Goal: Information Seeking & Learning: Check status

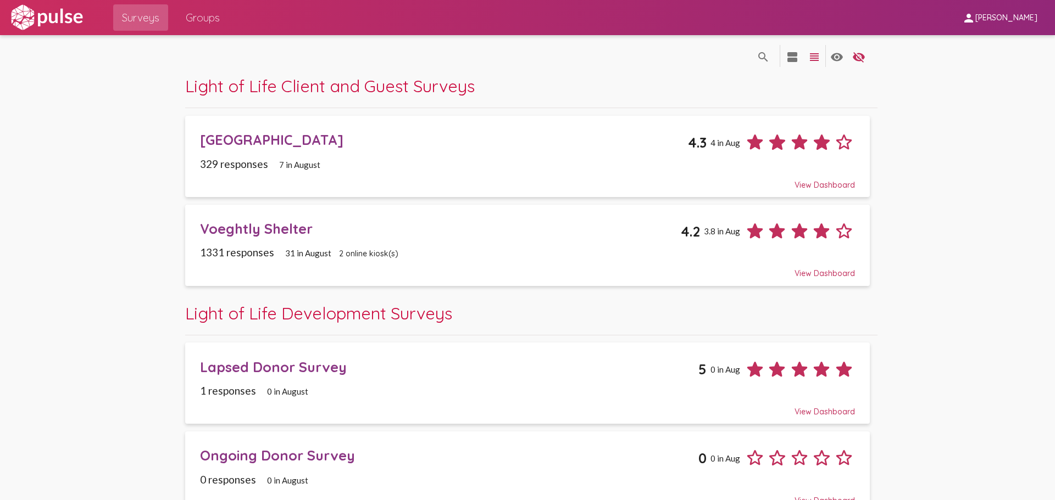
click at [289, 136] on div "[GEOGRAPHIC_DATA]" at bounding box center [444, 139] width 488 height 17
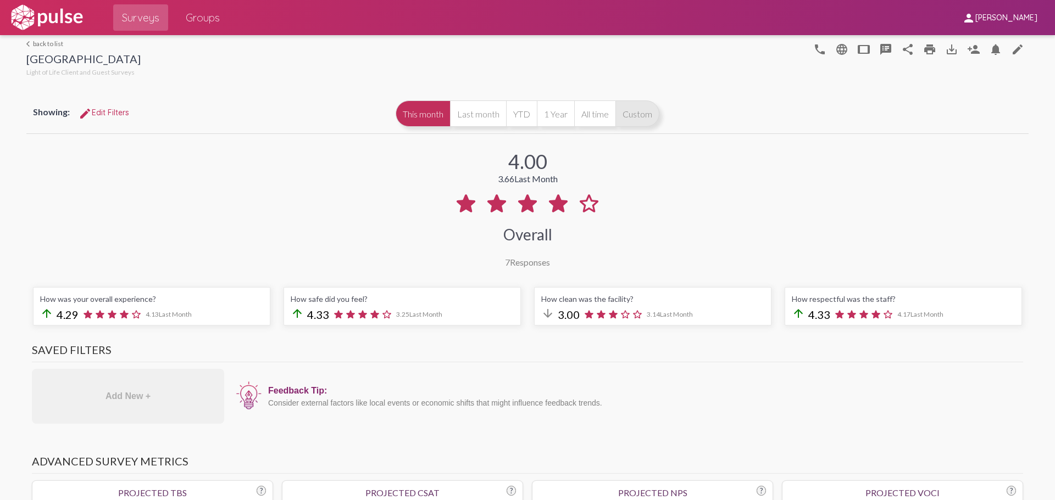
click at [636, 111] on button "Custom" at bounding box center [637, 114] width 44 height 26
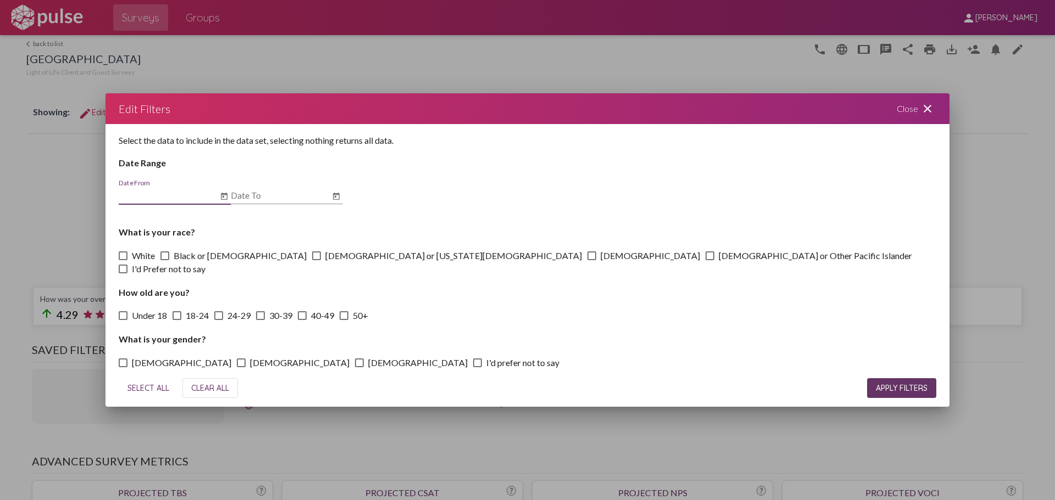
click at [224, 202] on icon "Open calendar" at bounding box center [224, 196] width 9 height 13
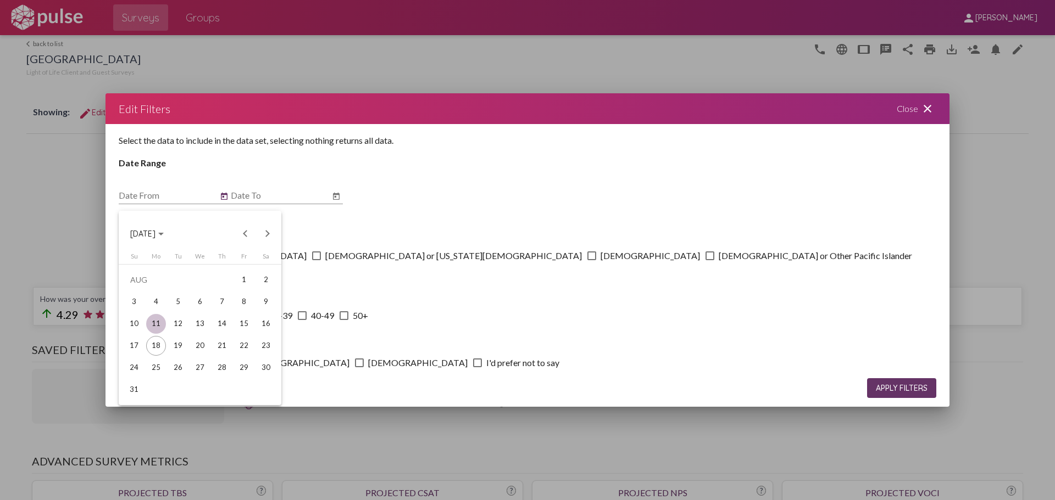
click at [158, 324] on div "11" at bounding box center [156, 324] width 20 height 20
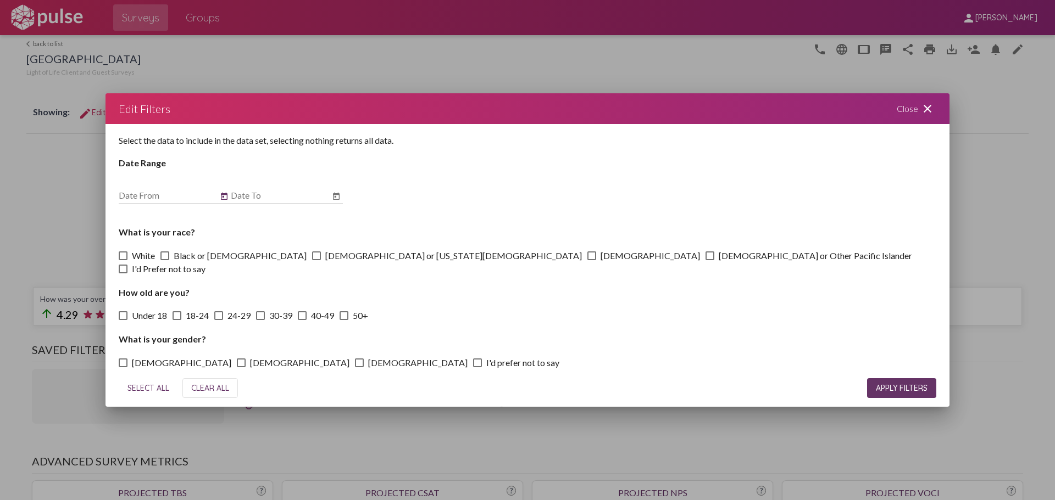
type input "[DATE]"
click at [333, 200] on icon "Open calendar" at bounding box center [336, 196] width 7 height 7
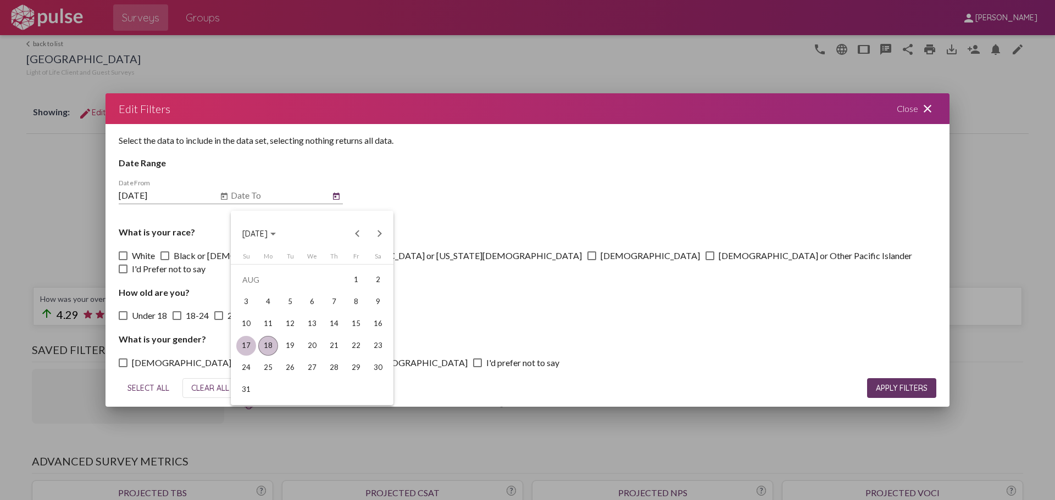
click at [235, 346] on td "17" at bounding box center [246, 346] width 22 height 22
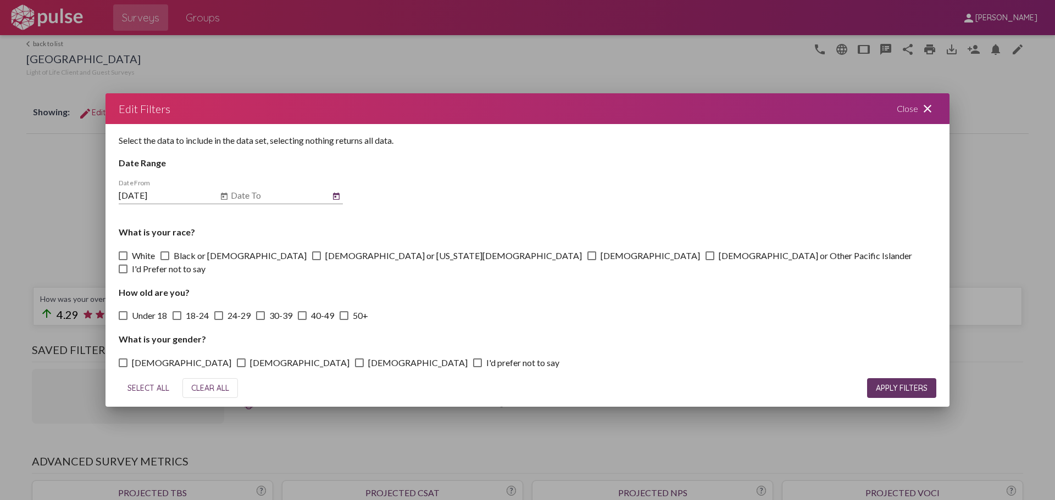
type input "[DATE]"
click at [879, 383] on span "APPLY FILTERS" at bounding box center [902, 388] width 52 height 10
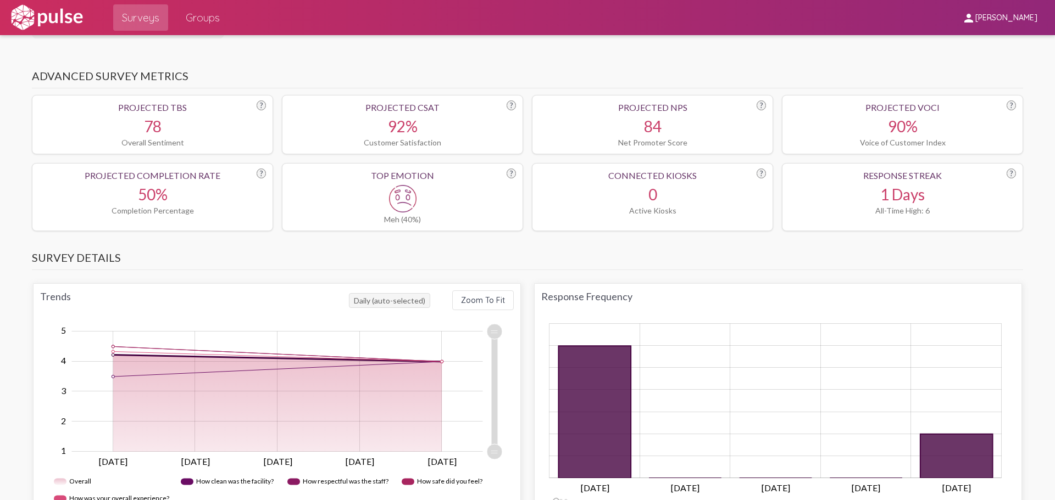
scroll to position [398, 0]
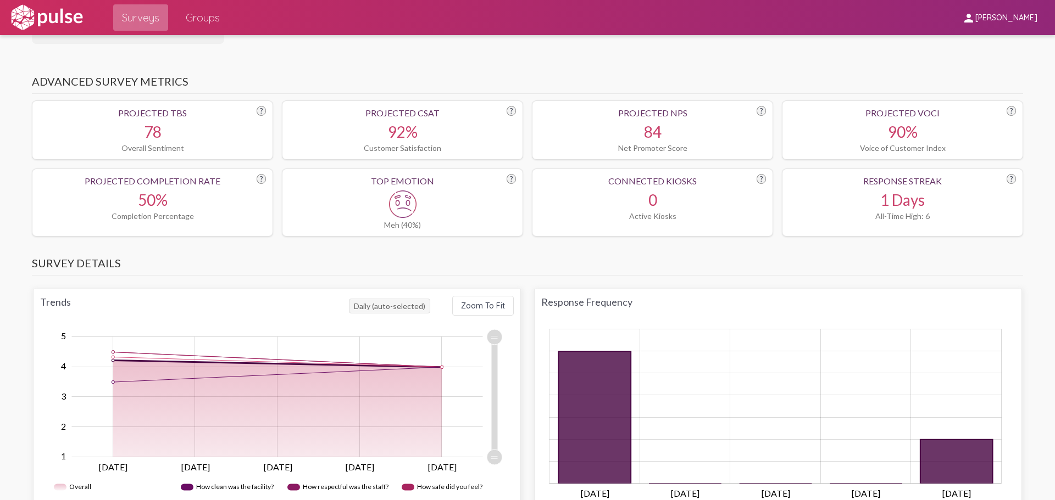
click at [133, 17] on span "Surveys" at bounding box center [140, 18] width 37 height 20
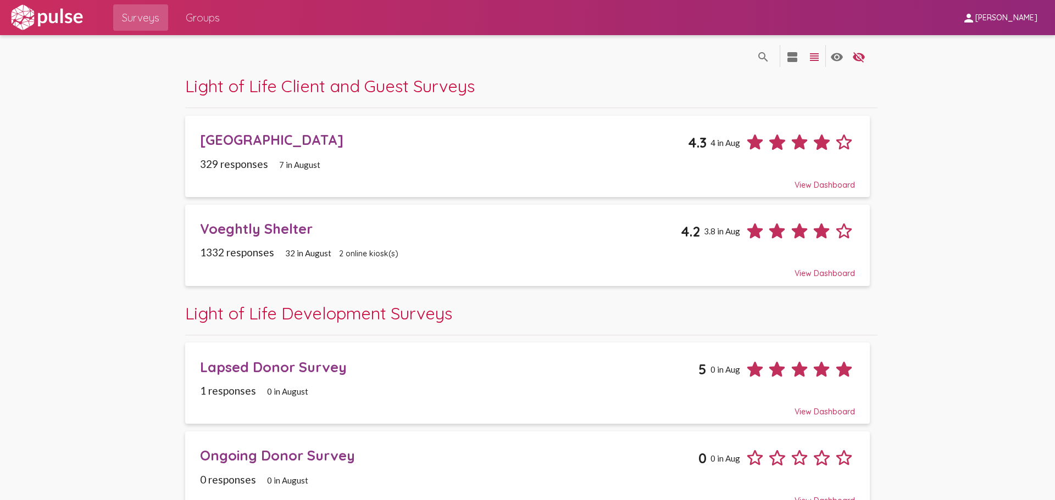
click at [258, 227] on div "Voeghtly Shelter" at bounding box center [440, 228] width 481 height 17
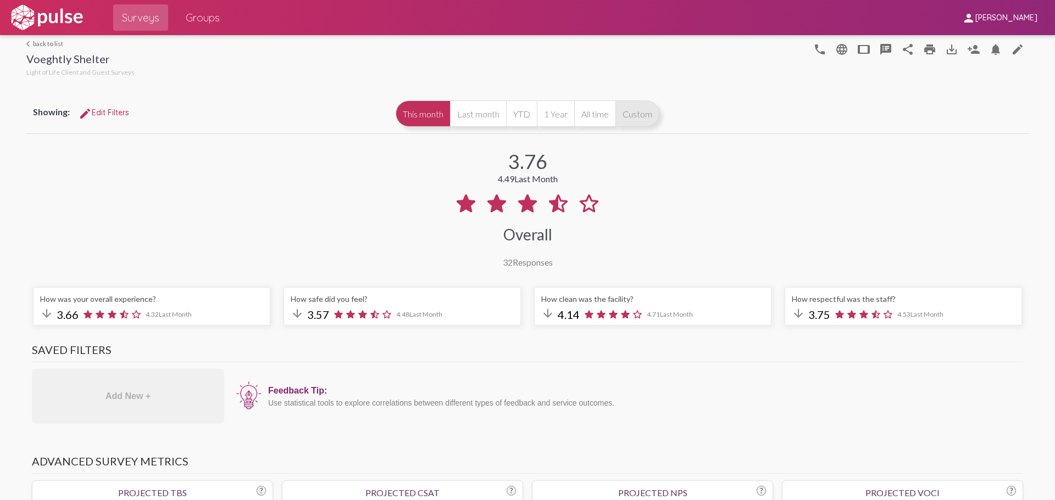
click at [632, 118] on button "Custom" at bounding box center [637, 114] width 44 height 26
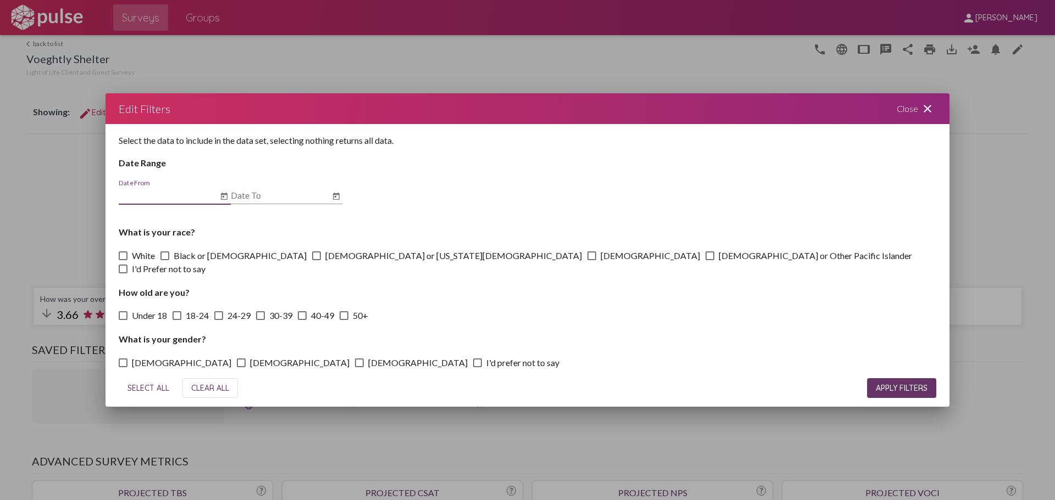
click at [226, 203] on icon "Open calendar" at bounding box center [224, 196] width 9 height 13
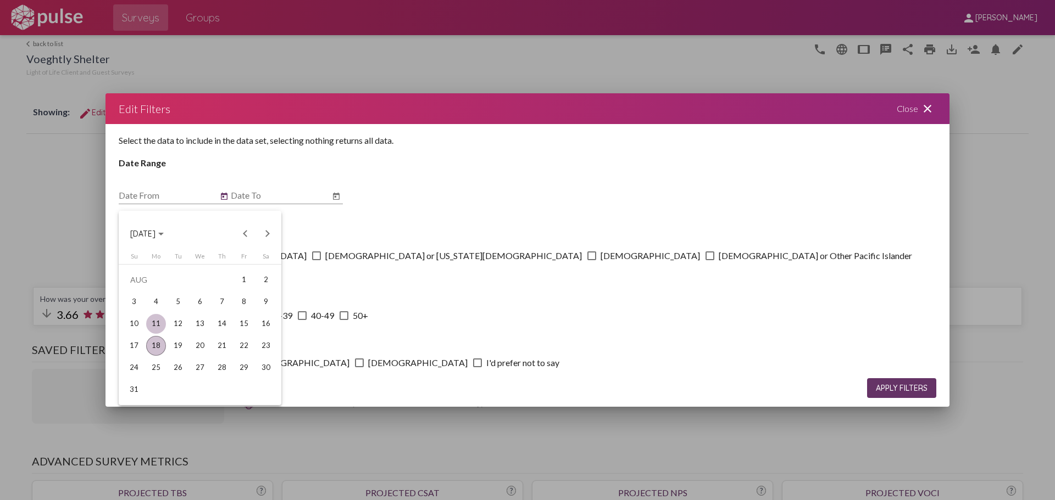
drag, startPoint x: 158, startPoint y: 325, endPoint x: 163, endPoint y: 320, distance: 7.8
click at [158, 325] on div "11" at bounding box center [156, 324] width 20 height 20
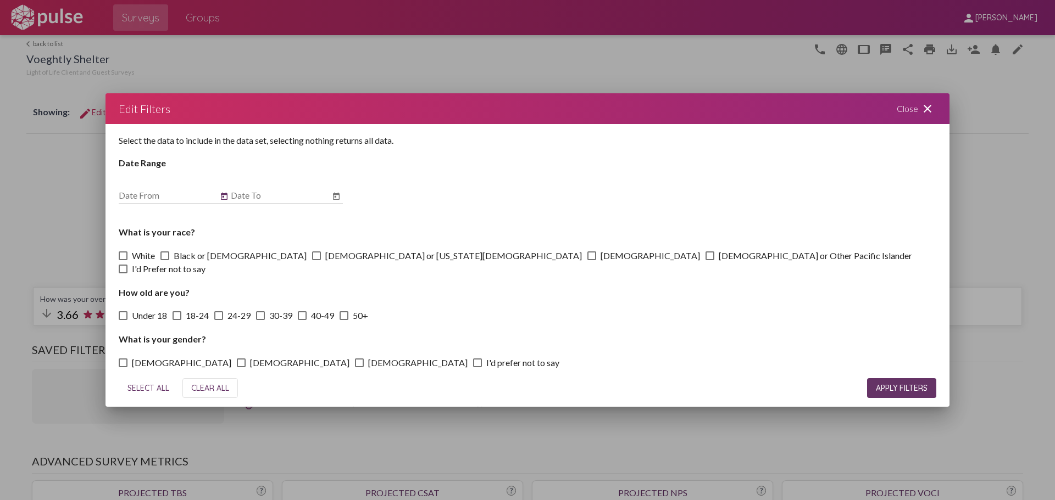
type input "[DATE]"
click at [336, 203] on icon "Open calendar" at bounding box center [336, 196] width 9 height 13
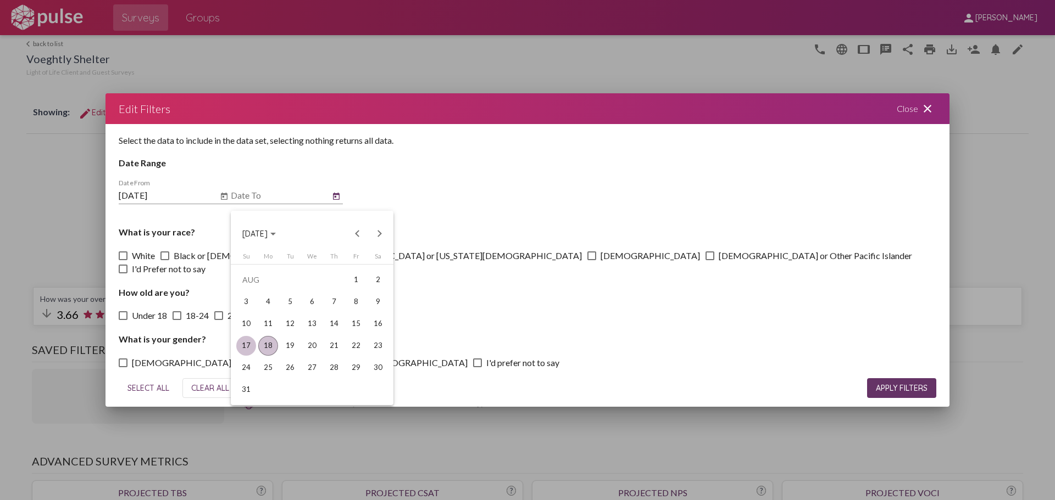
click at [248, 345] on div "17" at bounding box center [246, 346] width 20 height 20
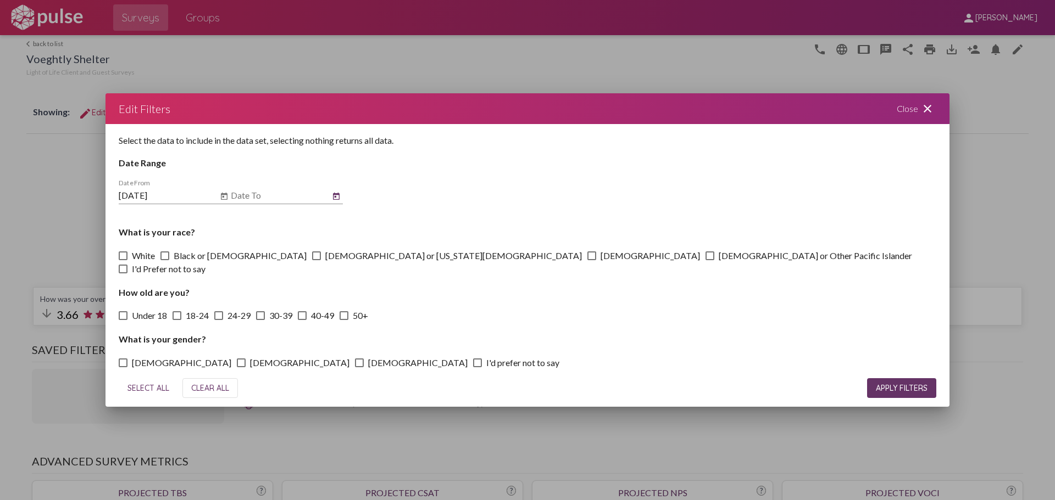
type input "[DATE]"
click at [897, 378] on button "APPLY FILTERS" at bounding box center [901, 388] width 69 height 20
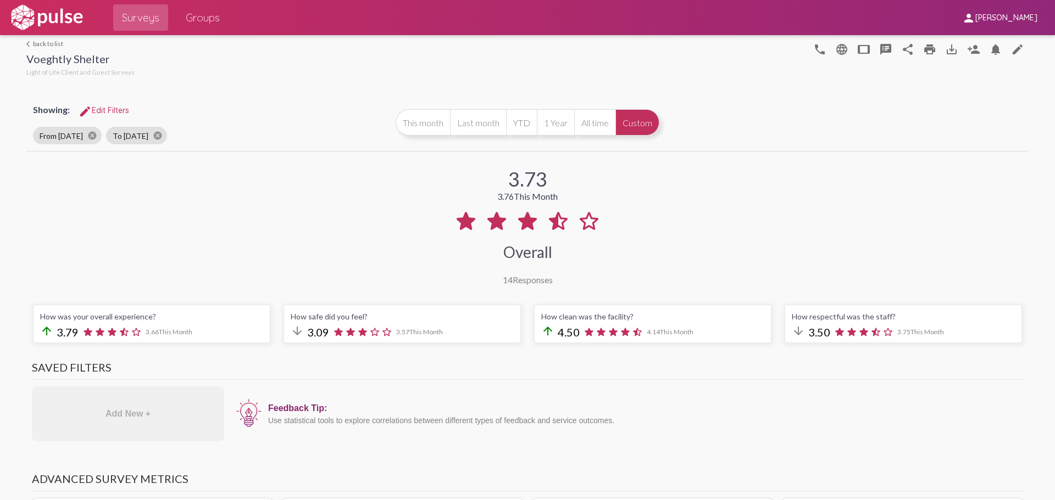
click at [1000, 12] on span "person Ryan Mimidis" at bounding box center [999, 17] width 75 height 20
click at [988, 37] on button "Sign Out" at bounding box center [996, 45] width 62 height 26
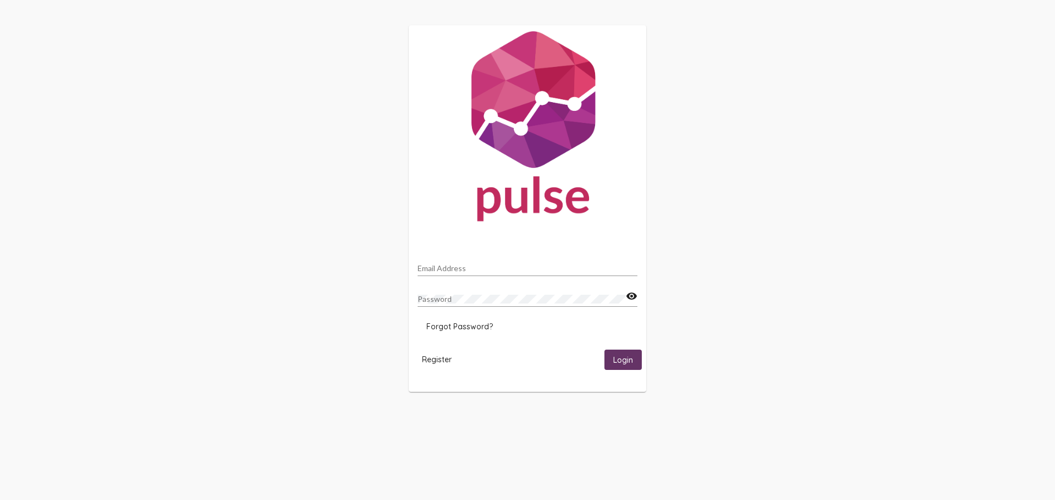
click at [453, 272] on input "Email Address" at bounding box center [527, 268] width 220 height 9
type input "[EMAIL_ADDRESS][DOMAIN_NAME]"
click at [631, 355] on span "Login" at bounding box center [623, 360] width 20 height 10
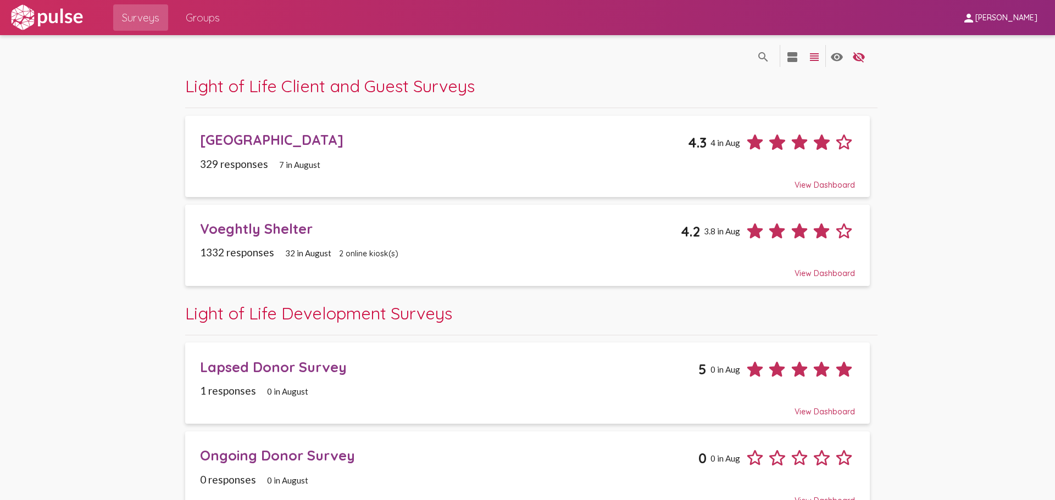
click at [275, 218] on div "Voeghtly Shelter 4.2 3.8 in Aug" at bounding box center [527, 227] width 655 height 30
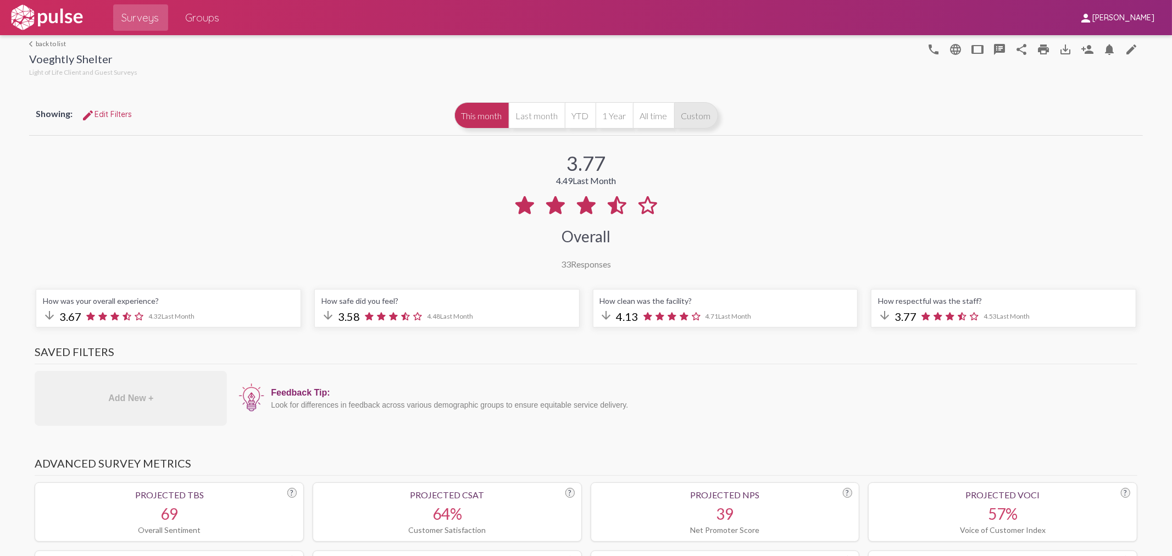
click at [700, 112] on button "Custom" at bounding box center [696, 115] width 44 height 26
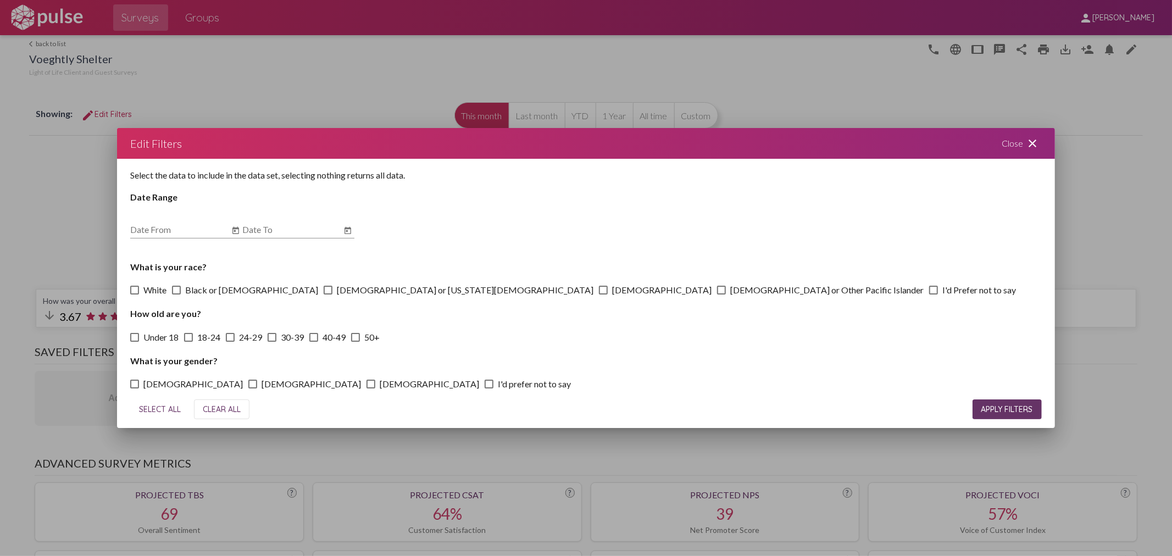
click at [235, 227] on icon "Open calendar" at bounding box center [235, 230] width 9 height 13
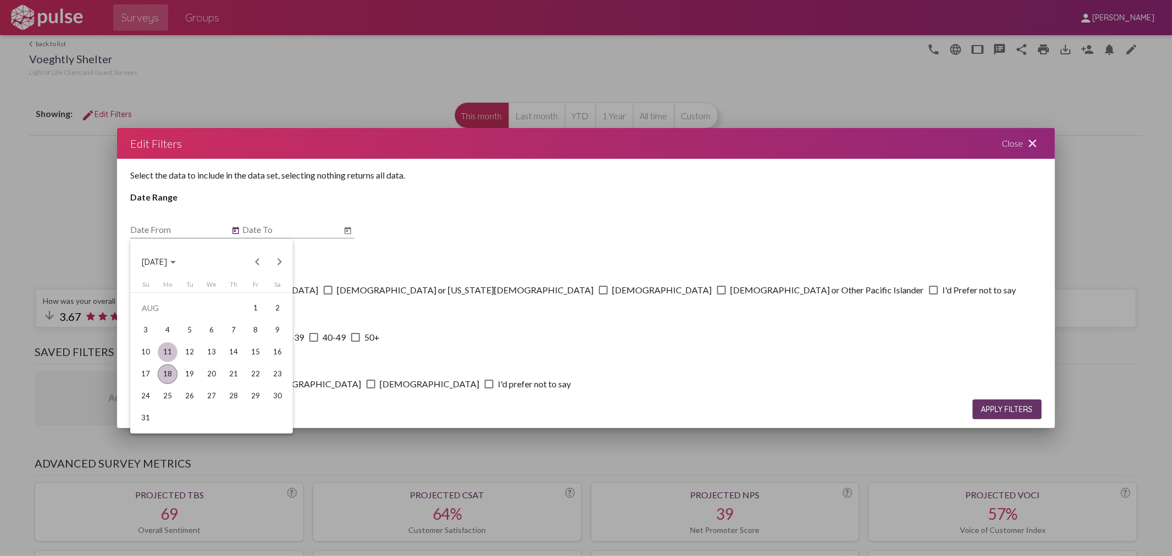
click at [166, 353] on div "11" at bounding box center [168, 352] width 20 height 20
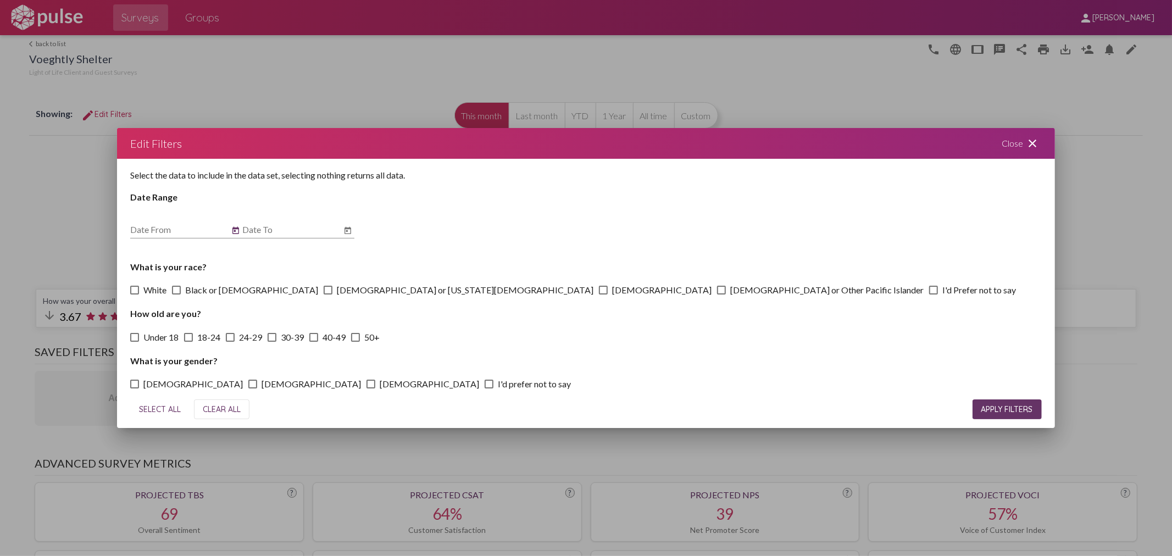
type input "[DATE]"
click at [349, 231] on icon "Open calendar" at bounding box center [347, 230] width 9 height 13
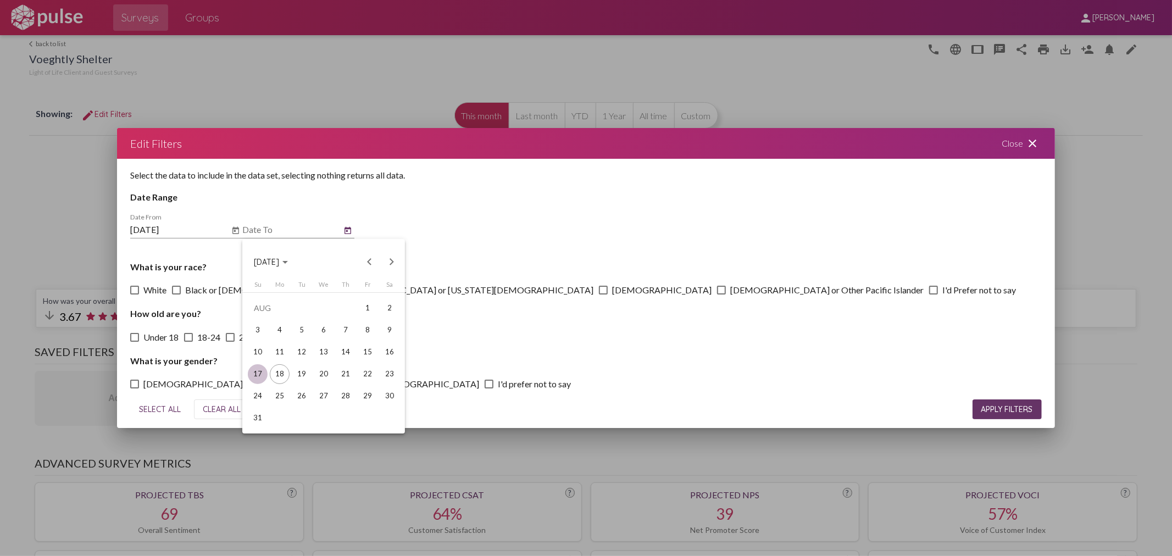
click at [259, 369] on div "17" at bounding box center [258, 374] width 20 height 20
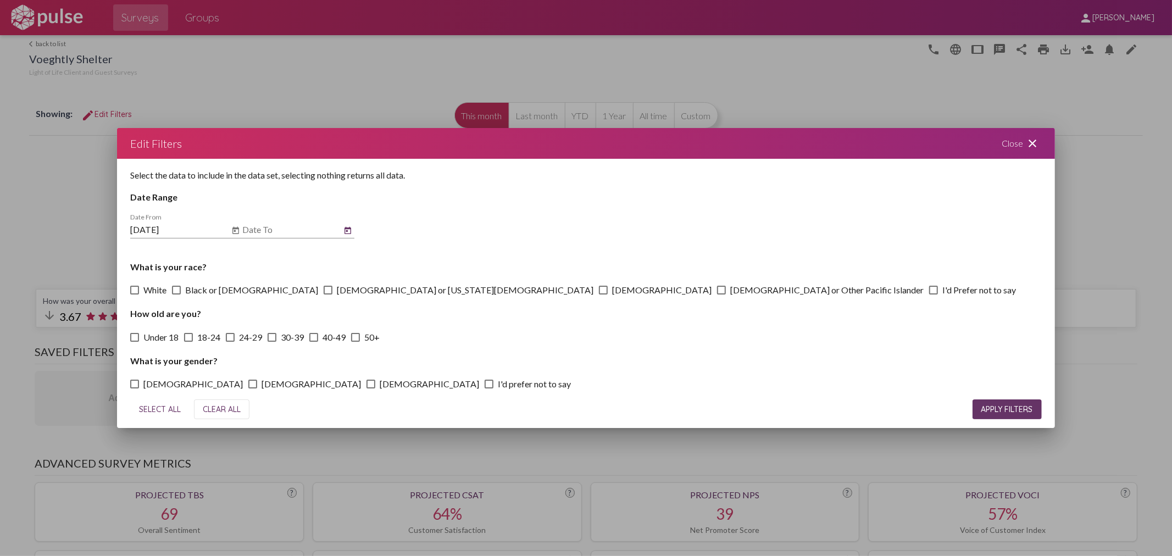
type input "[DATE]"
click at [992, 406] on span "APPLY FILTERS" at bounding box center [1007, 409] width 52 height 10
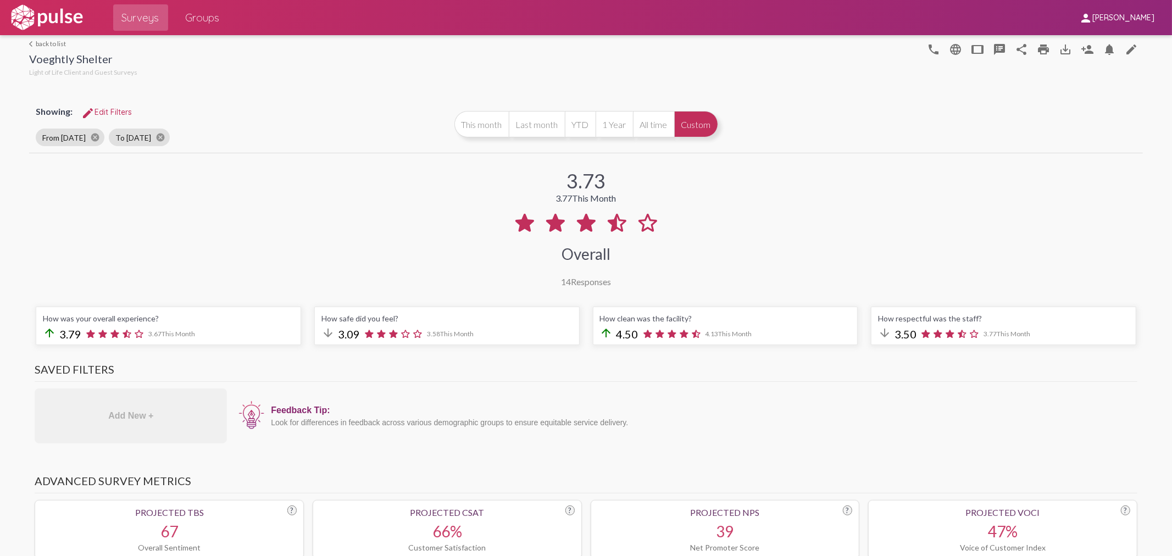
scroll to position [24, 0]
click at [245, 112] on div "Showing: edit Edit Filters" at bounding box center [238, 112] width 405 height 20
click at [933, 203] on div "3.73 3.77 This Month Overall 14 Responses" at bounding box center [585, 220] width 1113 height 131
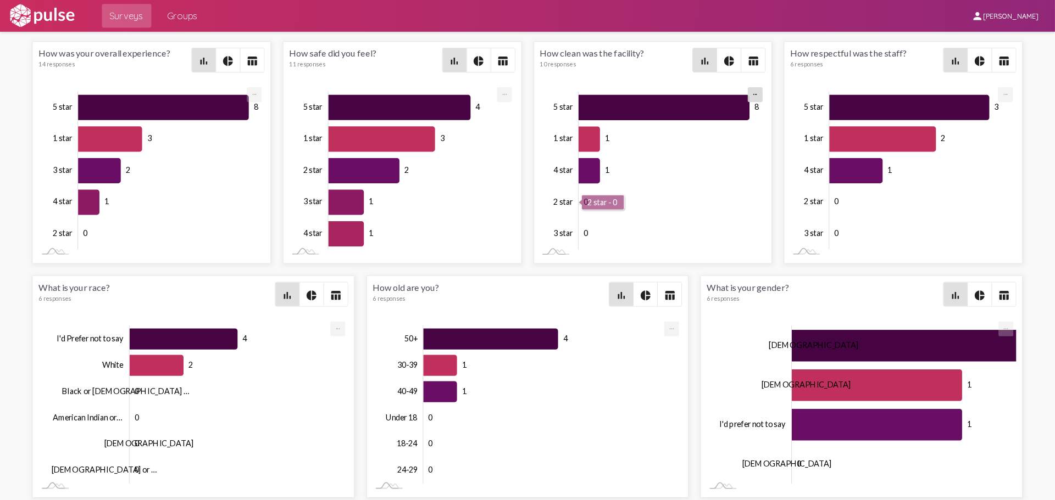
scroll to position [52, 0]
